Goal: Navigation & Orientation: Find specific page/section

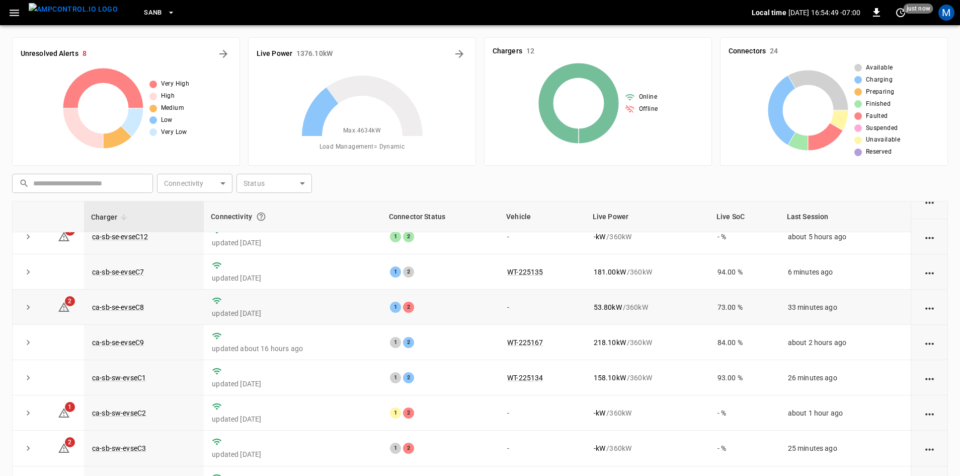
scroll to position [127, 0]
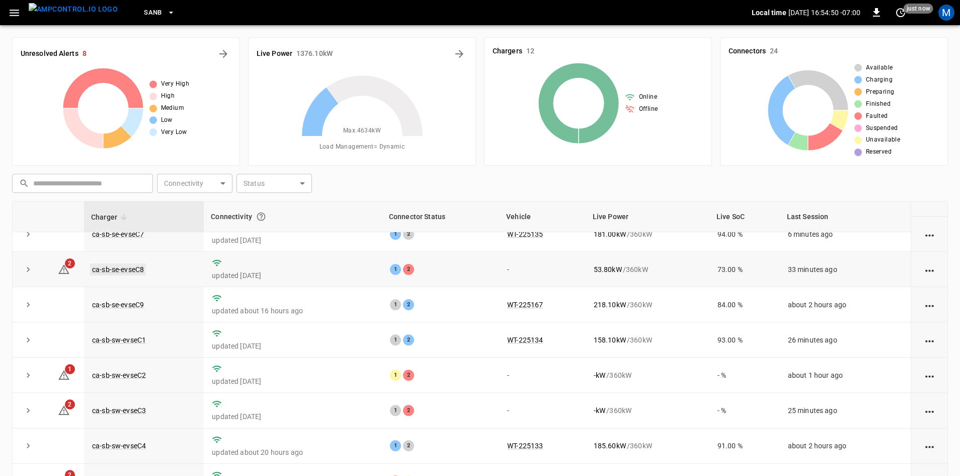
click at [136, 267] on link "ca-sb-se-evseC8" at bounding box center [118, 269] width 56 height 12
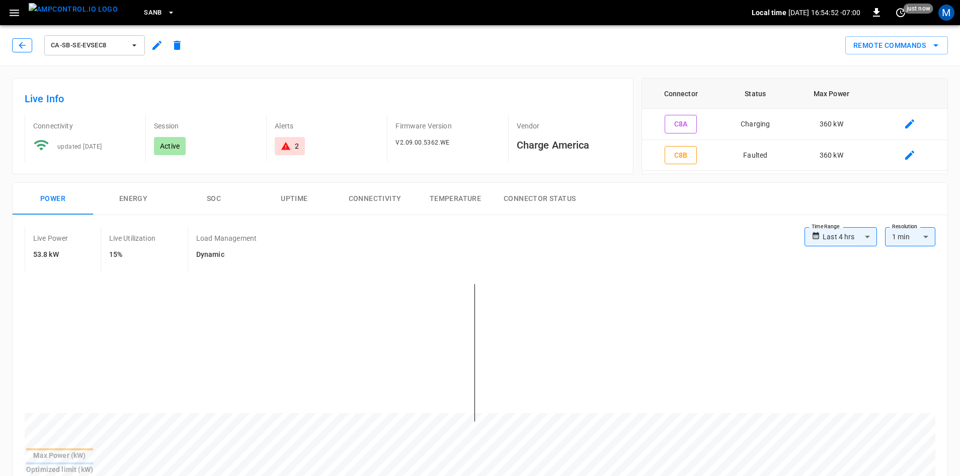
click at [26, 44] on icon "button" at bounding box center [22, 45] width 10 height 10
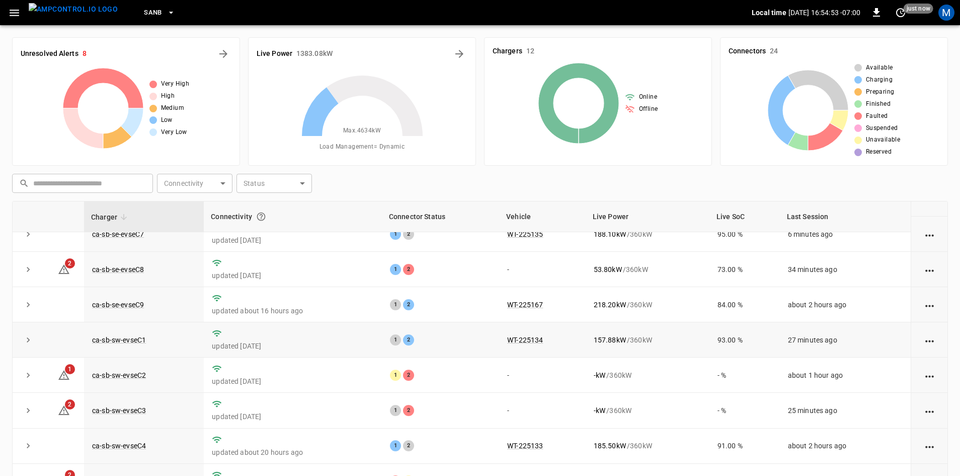
scroll to position [127, 0]
click at [128, 372] on link "ca-sb-sw-evseC2" at bounding box center [119, 375] width 58 height 12
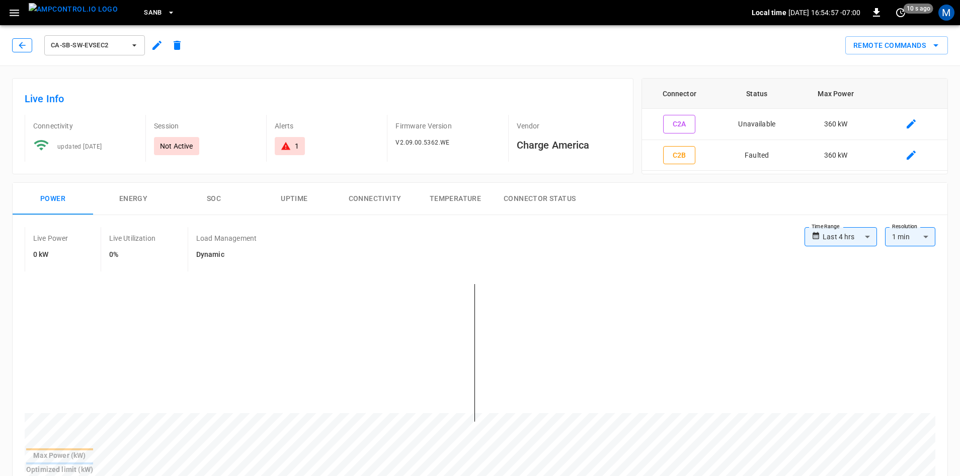
click at [21, 47] on icon "button" at bounding box center [22, 45] width 10 height 10
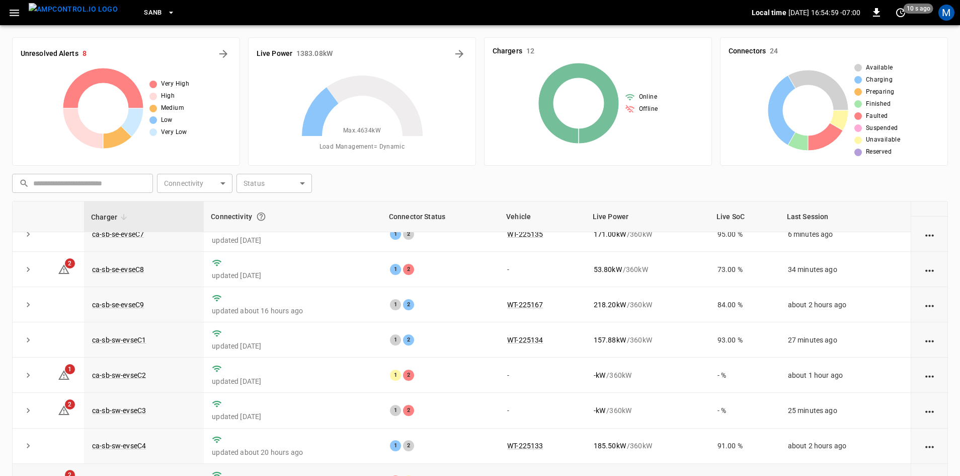
scroll to position [97, 0]
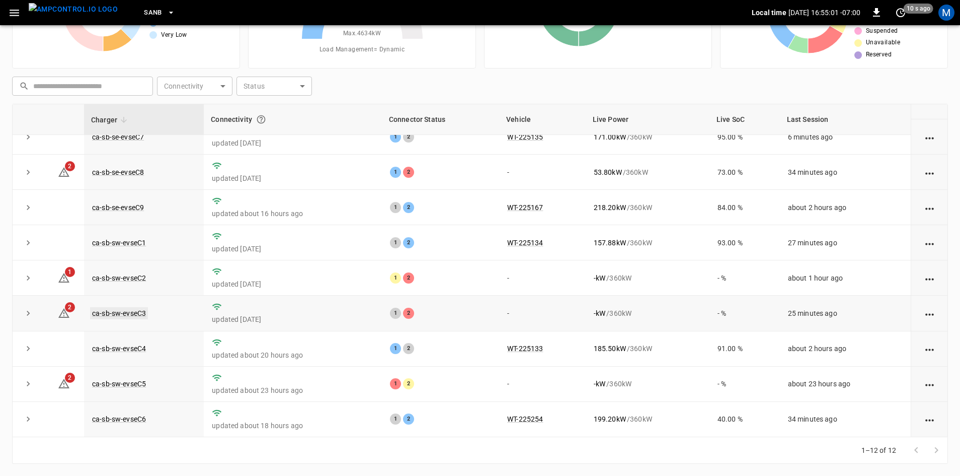
click at [133, 312] on link "ca-sb-sw-evseC3" at bounding box center [119, 313] width 58 height 12
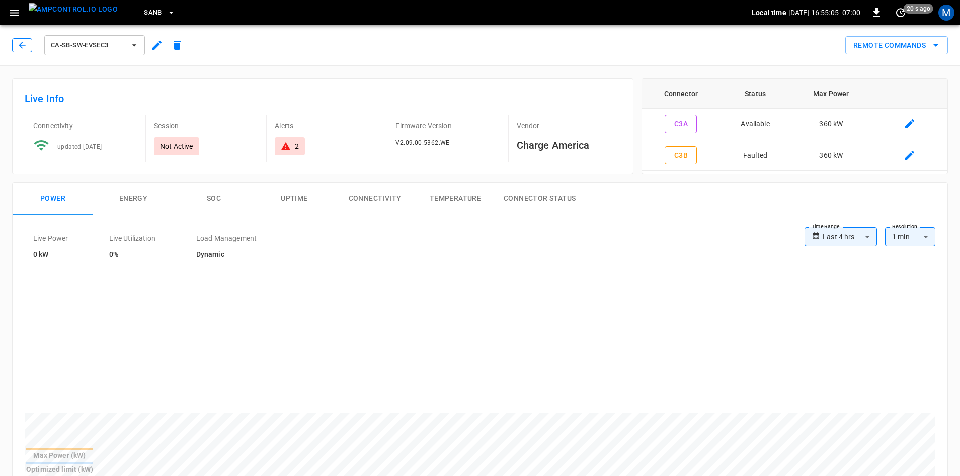
click at [17, 45] on button "button" at bounding box center [22, 45] width 20 height 14
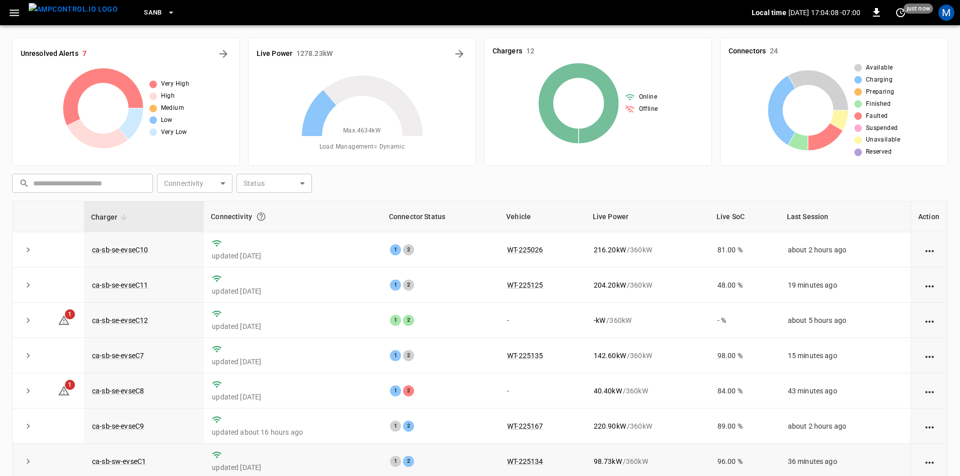
scroll to position [97, 0]
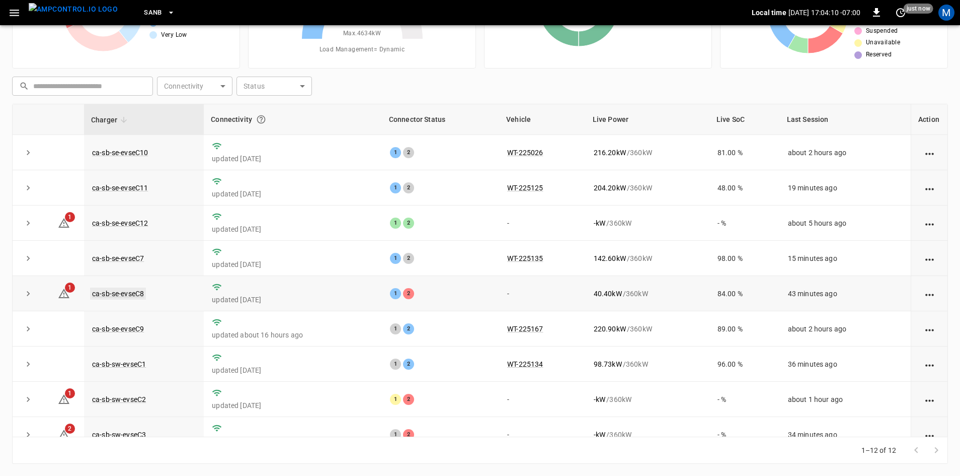
click at [127, 298] on link "ca-sb-se-evseC8" at bounding box center [118, 293] width 56 height 12
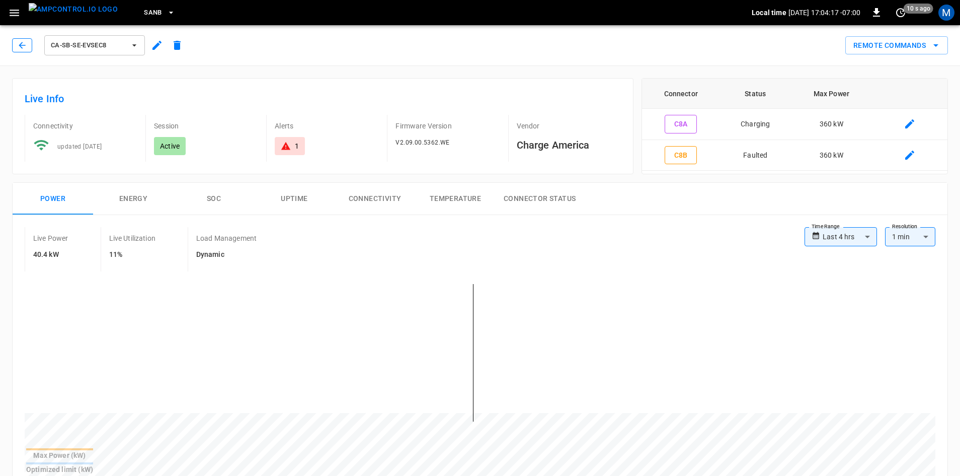
click at [23, 46] on icon "button" at bounding box center [22, 45] width 10 height 10
